Goal: Information Seeking & Learning: Learn about a topic

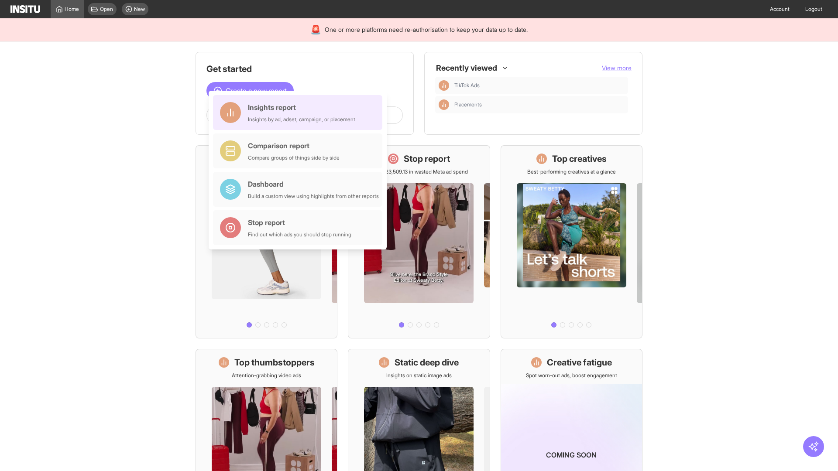
click at [300, 114] on div "Insights report Insights by ad, adset, campaign, or placement" at bounding box center [301, 112] width 107 height 21
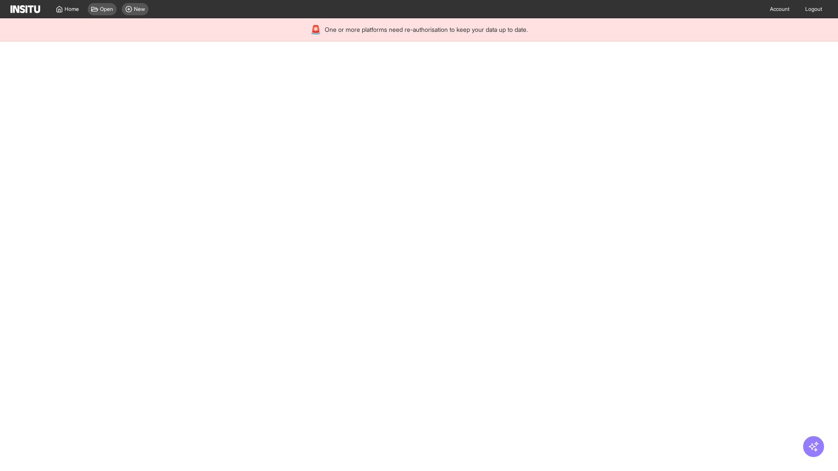
select select "**"
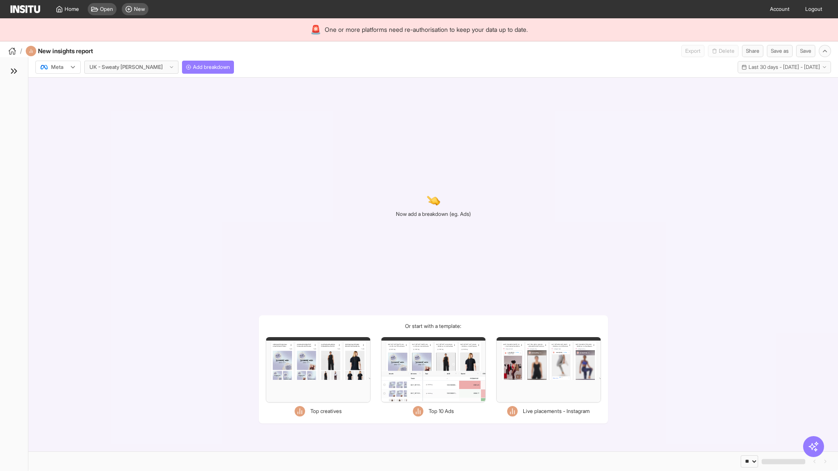
click at [58, 67] on div at bounding box center [52, 67] width 24 height 9
click at [58, 86] on span "Meta" at bounding box center [58, 86] width 12 height 8
click at [193, 67] on span "Add breakdown" at bounding box center [211, 67] width 37 height 7
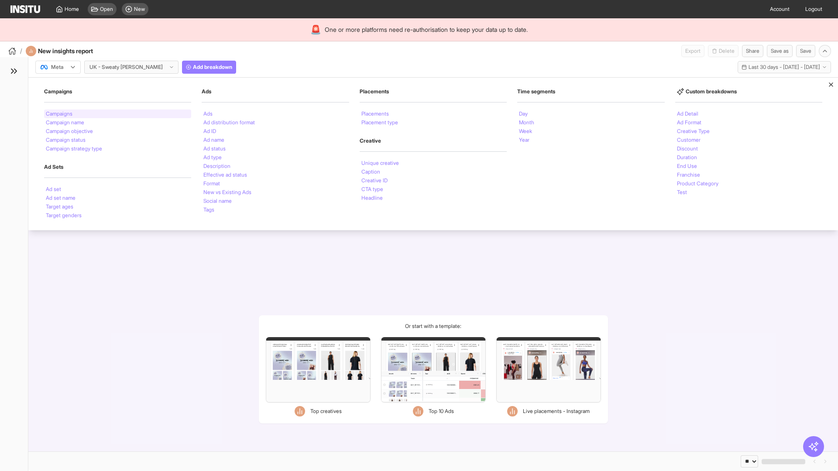
click at [60, 114] on li "Campaigns" at bounding box center [59, 113] width 27 height 5
